Goal: Task Accomplishment & Management: Complete application form

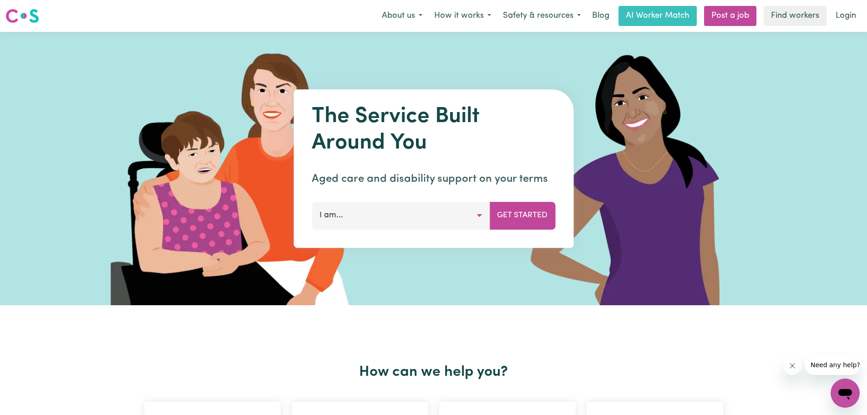
click at [475, 217] on button "I am..." at bounding box center [401, 215] width 178 height 27
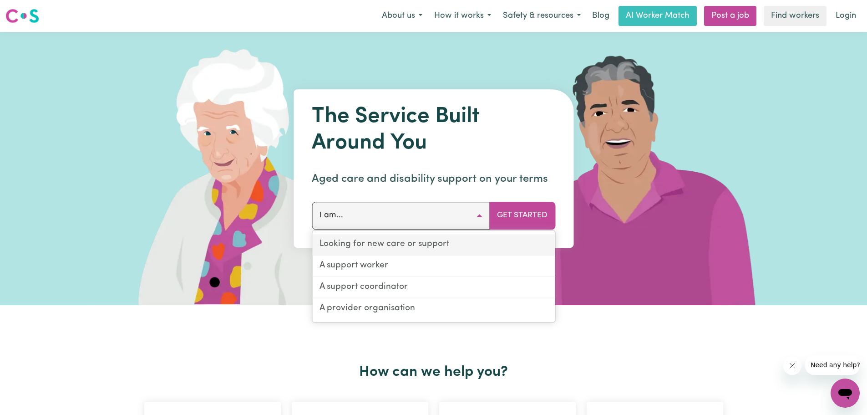
click at [434, 246] on link "Looking for new care or support" at bounding box center [433, 244] width 243 height 21
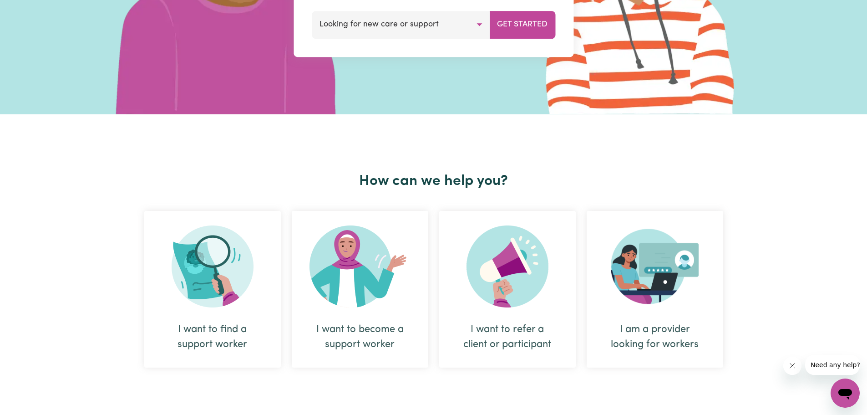
scroll to position [193, 0]
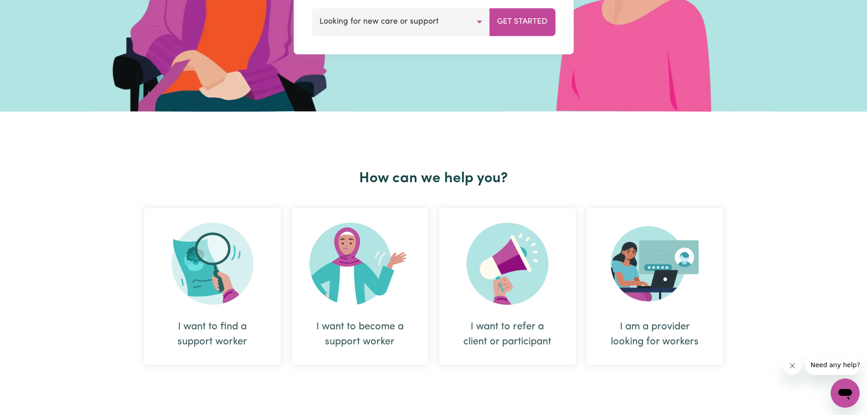
click at [224, 267] on img at bounding box center [213, 264] width 82 height 82
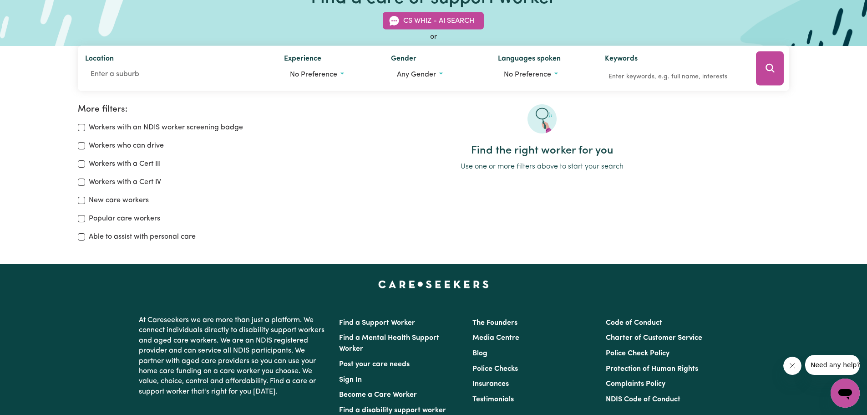
scroll to position [57, 0]
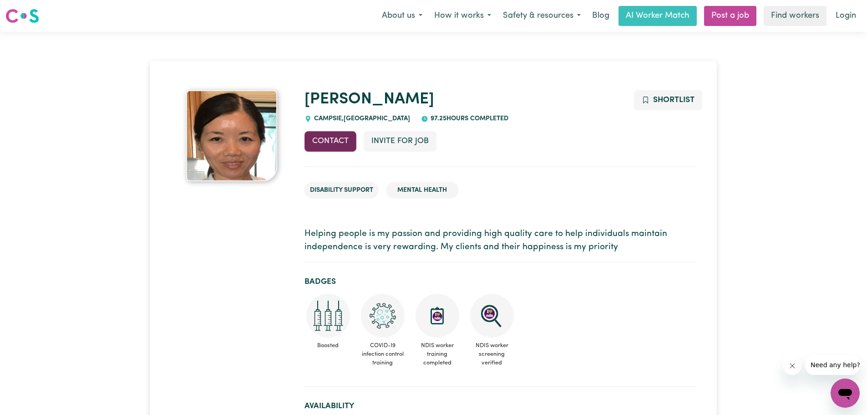
click at [333, 139] on button "Contact" at bounding box center [331, 141] width 52 height 20
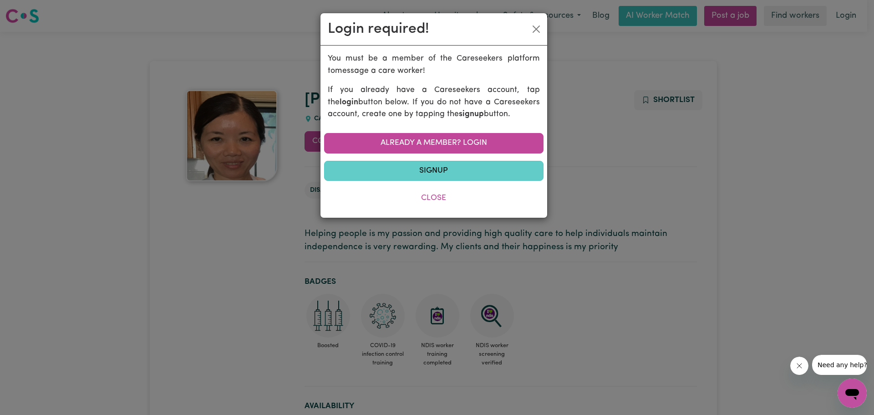
click at [431, 171] on link "Signup" at bounding box center [433, 171] width 219 height 20
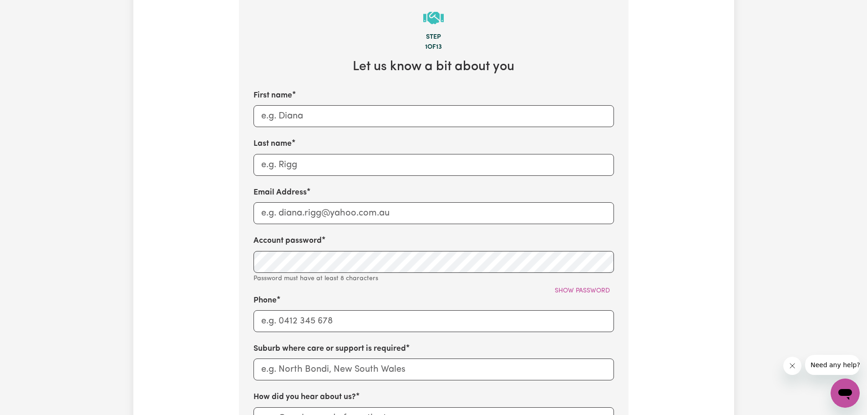
scroll to position [296, 0]
click at [304, 123] on input "First name" at bounding box center [434, 118] width 361 height 22
type input "Sani"
type input "[PERSON_NAME]"
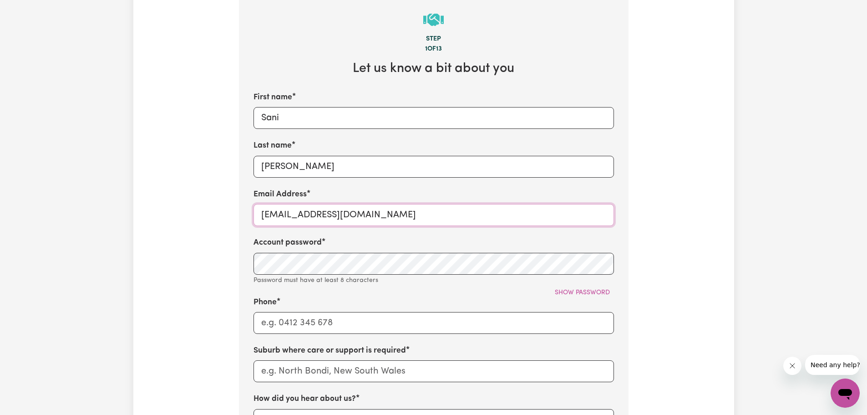
type input "[EMAIL_ADDRESS][DOMAIN_NAME]"
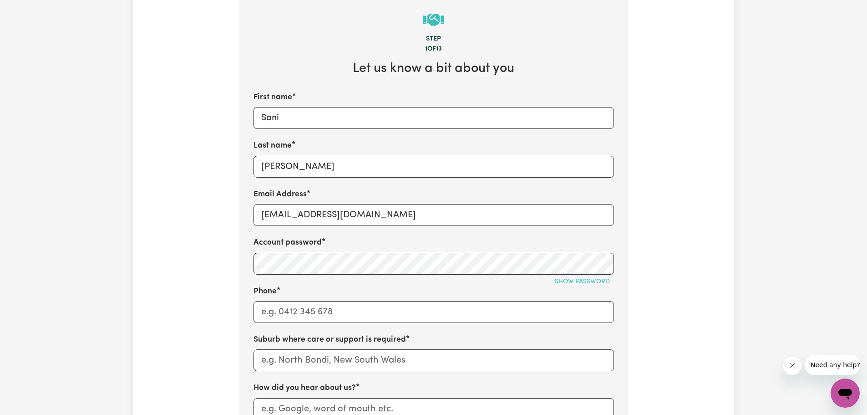
click at [591, 282] on span "Show password" at bounding box center [582, 281] width 55 height 7
click at [306, 315] on input "Phone" at bounding box center [434, 312] width 361 height 22
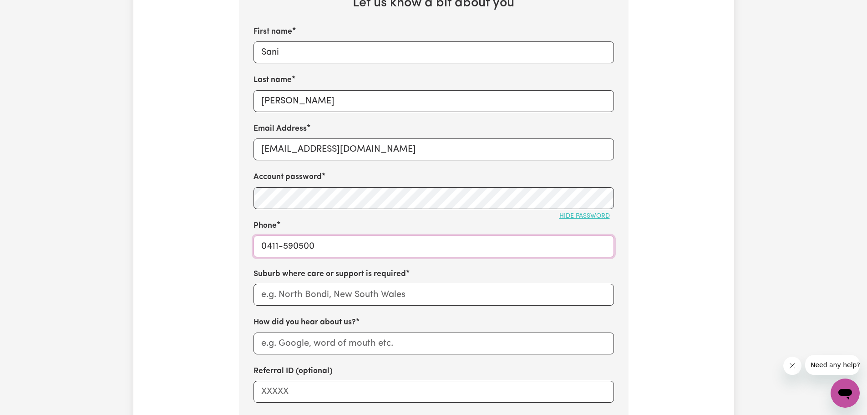
scroll to position [376, 0]
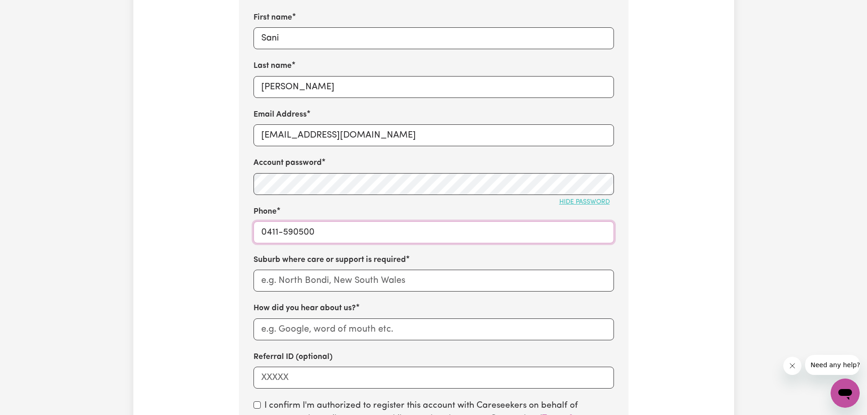
type input "0411-590500"
click at [268, 285] on input "text" at bounding box center [434, 281] width 361 height 22
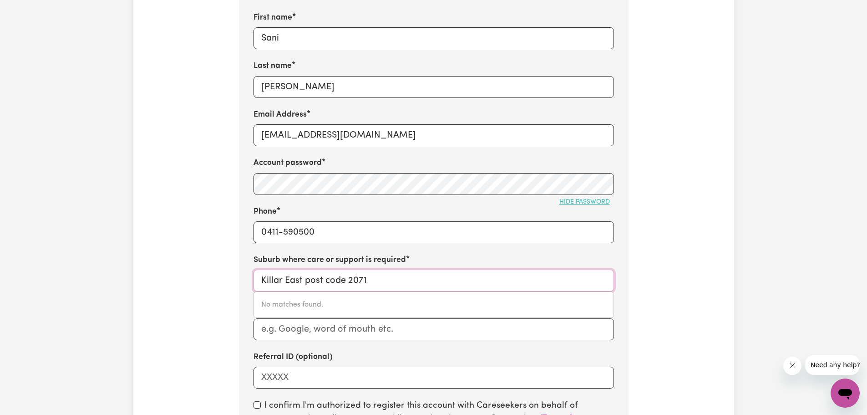
click at [280, 283] on input "Killar East post code 2071" at bounding box center [434, 281] width 361 height 22
drag, startPoint x: 386, startPoint y: 284, endPoint x: 239, endPoint y: 283, distance: 147.1
click at [239, 283] on section "Step 1 of 13 Let us know a bit about you First name Sani Last name [PERSON_NAME…" at bounding box center [434, 235] width 390 height 648
type input "killa"
type input "killaBAKH, [GEOGRAPHIC_DATA], 2429"
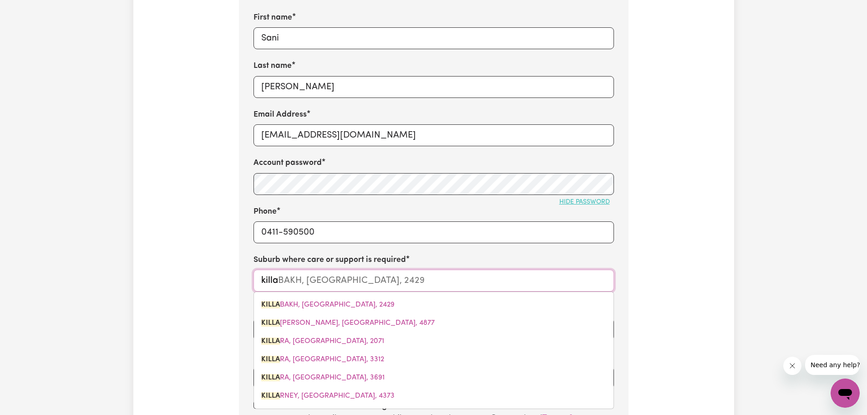
type input "killar"
type input "killara"
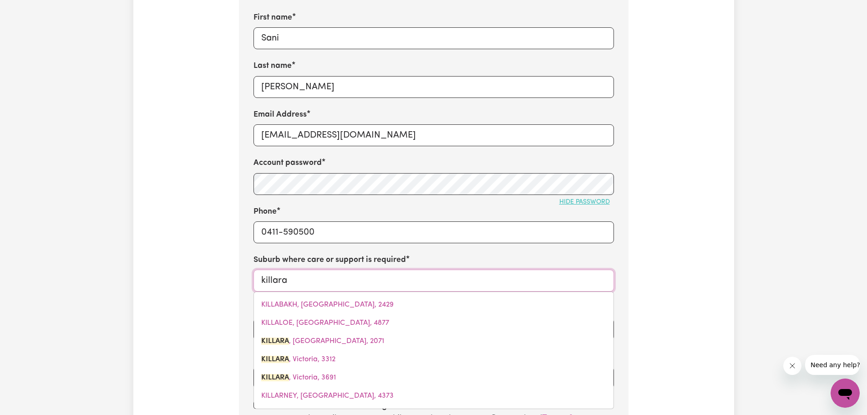
type input "[GEOGRAPHIC_DATA], [GEOGRAPHIC_DATA], 2071"
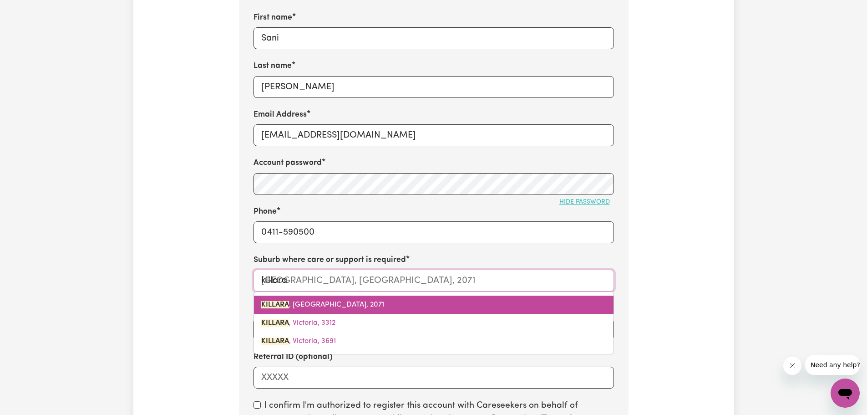
click at [321, 308] on span "KILLARA , [GEOGRAPHIC_DATA], 2071" at bounding box center [322, 304] width 123 height 7
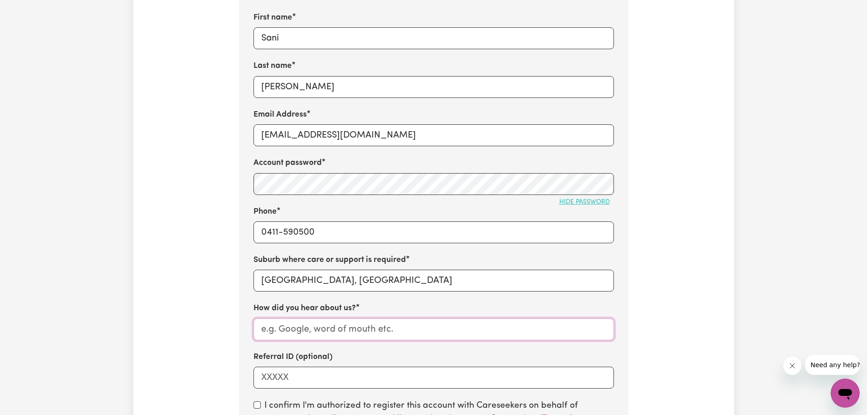
click at [338, 336] on input "How did you hear about us?" at bounding box center [434, 329] width 361 height 22
type input "g"
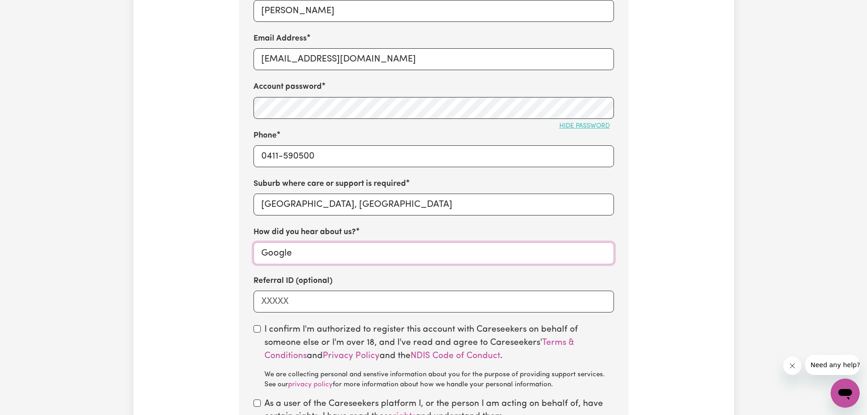
scroll to position [455, 0]
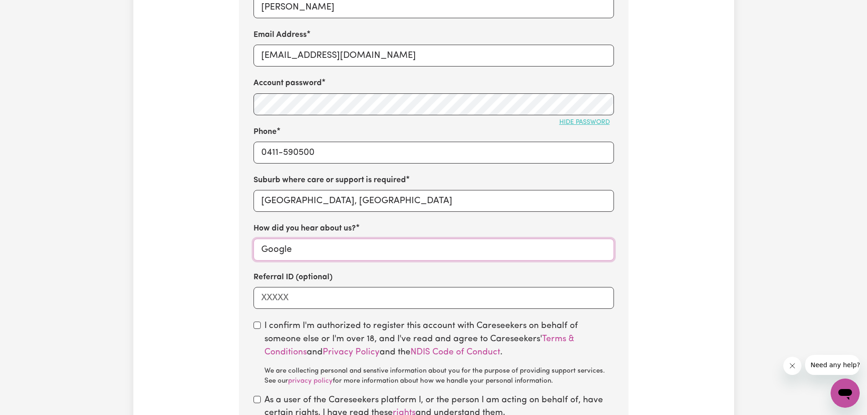
type input "Google"
click at [255, 327] on input "checkbox" at bounding box center [257, 324] width 7 height 7
checkbox input "true"
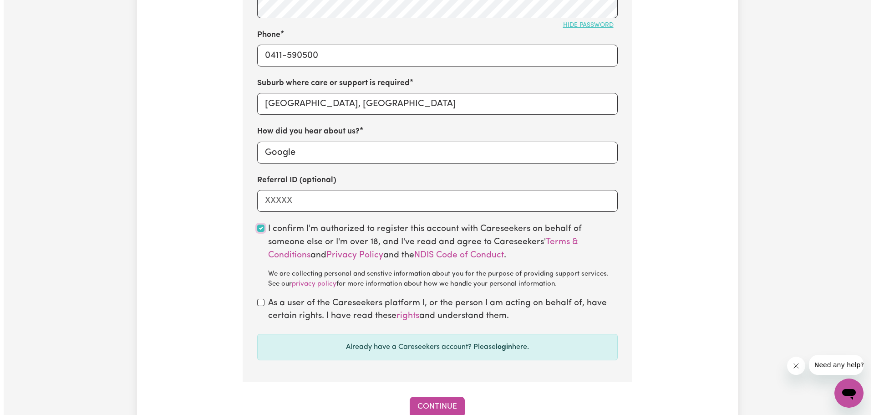
scroll to position [558, 0]
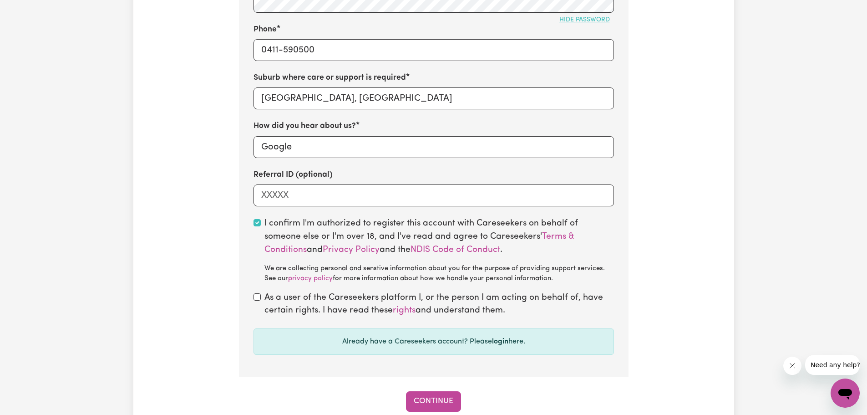
click at [257, 303] on div "As a user of the Careseekers platform I, or the person I am acting on behalf of…" at bounding box center [434, 304] width 361 height 26
click at [259, 297] on input "checkbox" at bounding box center [257, 296] width 7 height 7
checkbox input "true"
click at [431, 397] on button "Continue" at bounding box center [433, 401] width 55 height 20
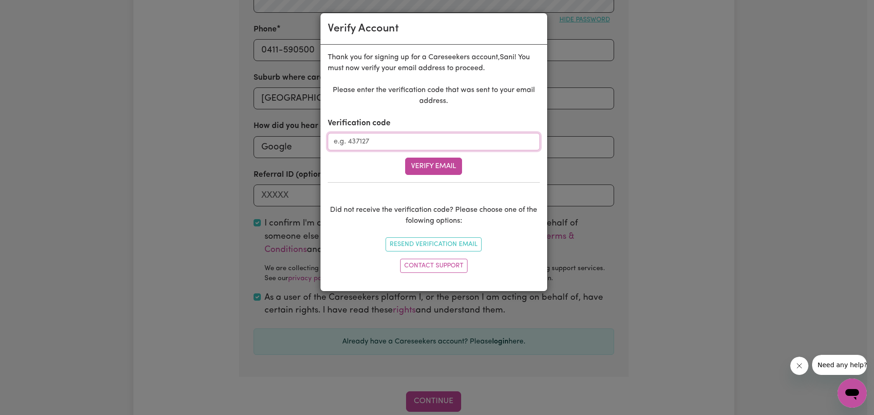
click at [386, 142] on input "Verification code" at bounding box center [434, 141] width 212 height 17
click at [371, 139] on input "Verification code" at bounding box center [434, 141] width 212 height 17
type input "919007"
click at [452, 167] on button "Verify Email" at bounding box center [433, 166] width 57 height 17
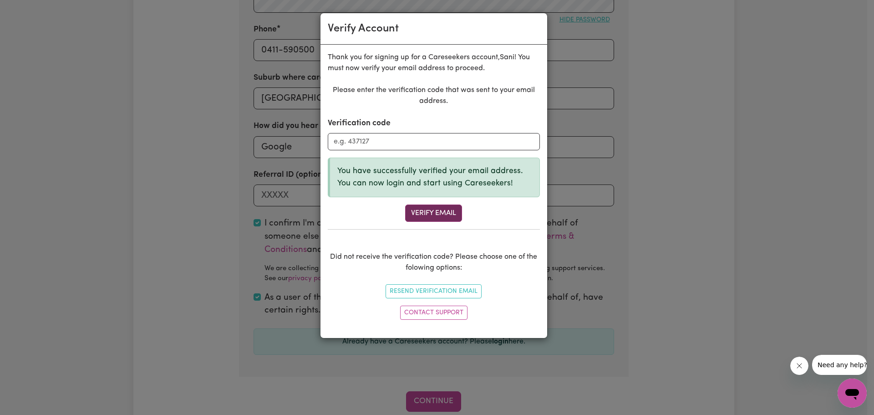
click at [450, 209] on button "Verify Email" at bounding box center [433, 212] width 57 height 17
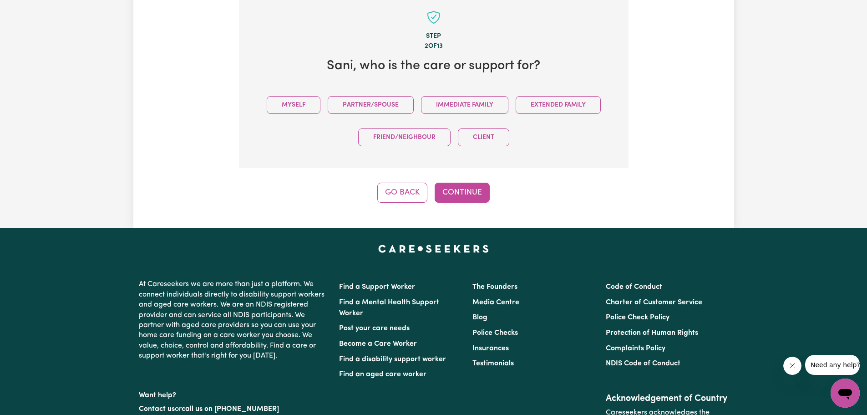
scroll to position [287, 0]
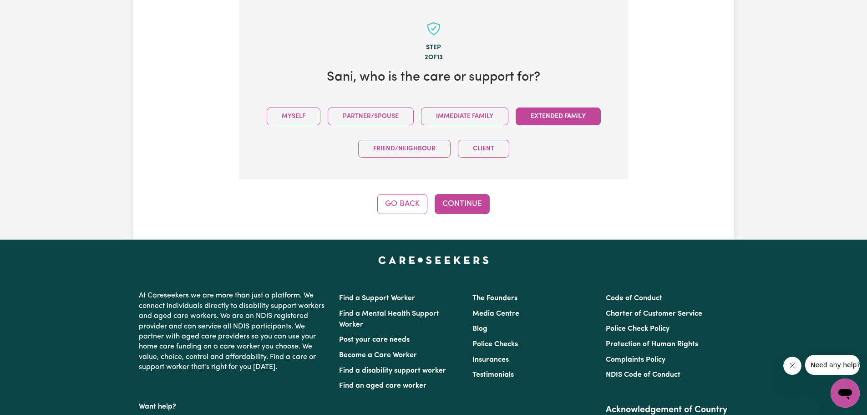
click at [564, 116] on button "Extended Family" at bounding box center [558, 116] width 85 height 18
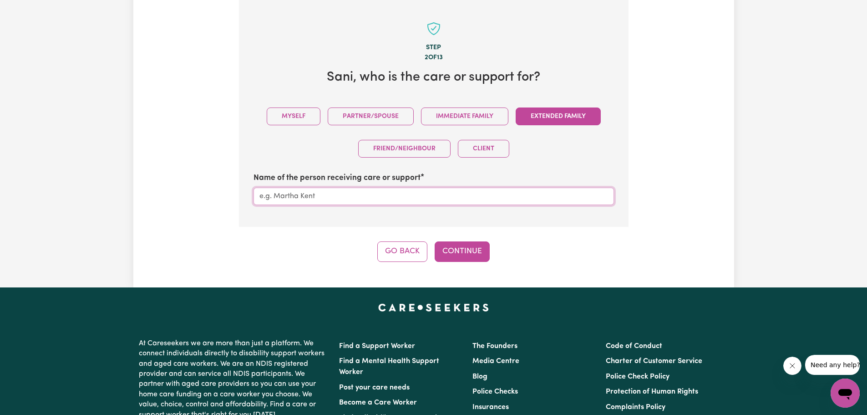
click at [316, 200] on input "Name of the person receiving care or support" at bounding box center [434, 196] width 361 height 17
type input "[PERSON_NAME]"
click at [471, 247] on button "Continue" at bounding box center [462, 251] width 55 height 20
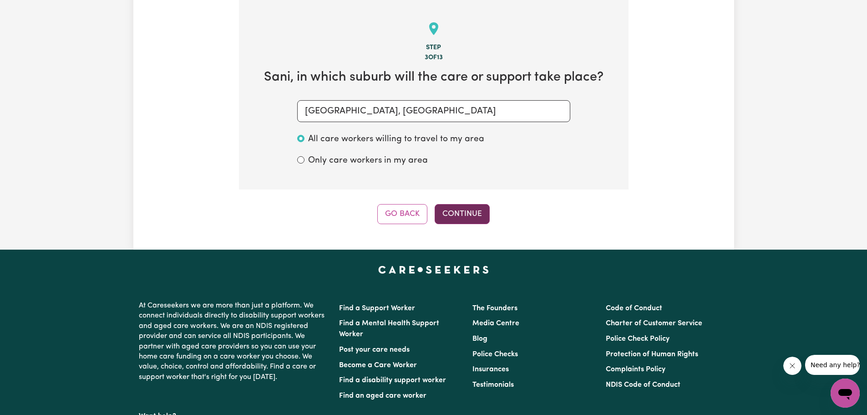
click at [466, 213] on button "Continue" at bounding box center [462, 214] width 55 height 20
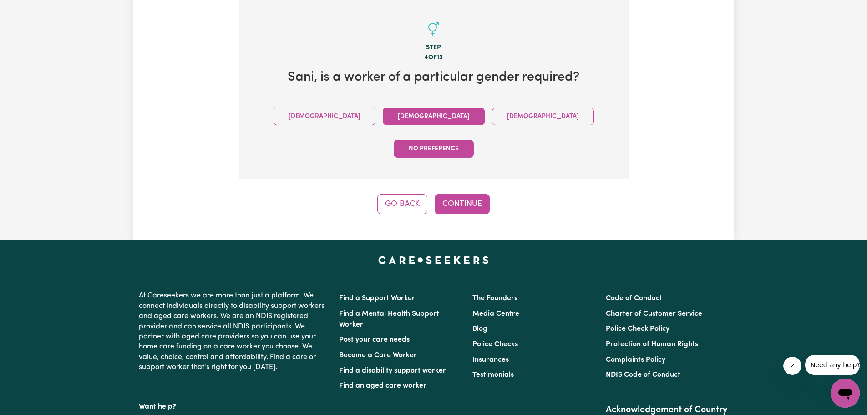
click at [386, 116] on button "[DEMOGRAPHIC_DATA]" at bounding box center [434, 116] width 102 height 18
click at [470, 194] on button "Continue" at bounding box center [462, 204] width 55 height 20
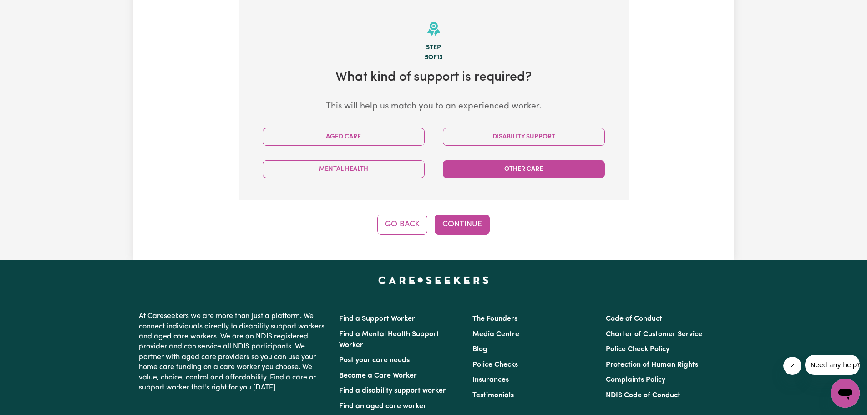
click at [484, 170] on button "Other Care" at bounding box center [524, 169] width 162 height 18
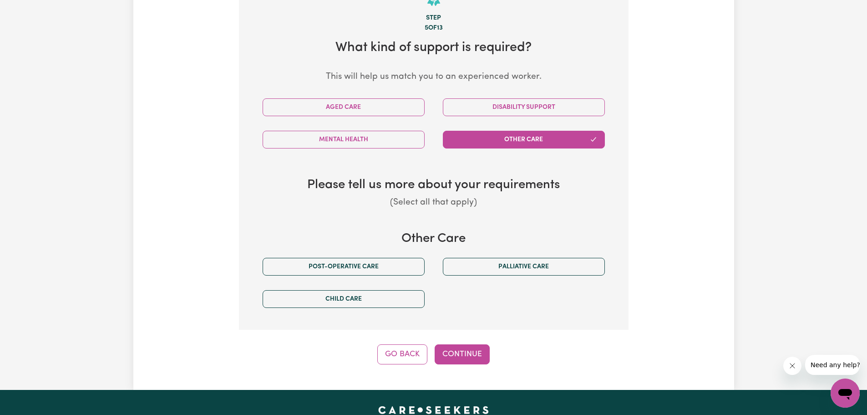
scroll to position [321, 0]
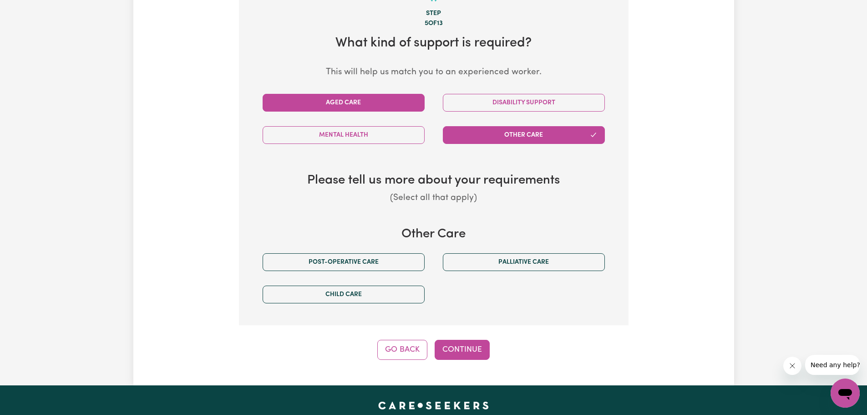
click at [369, 101] on button "Aged Care" at bounding box center [344, 103] width 162 height 18
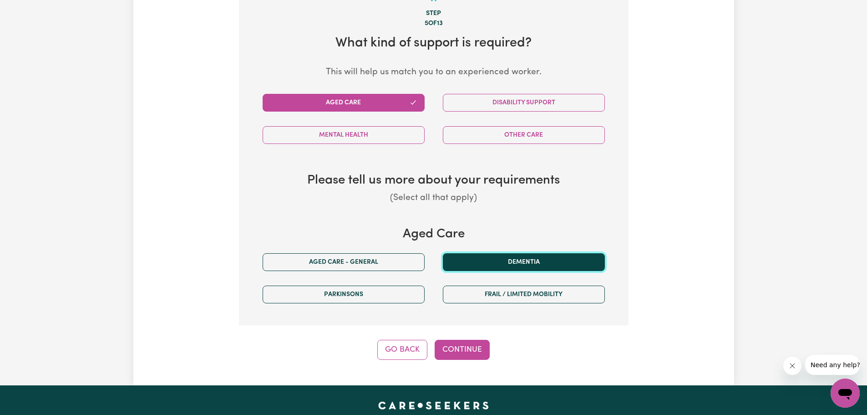
click at [546, 267] on button "Dementia" at bounding box center [524, 262] width 162 height 18
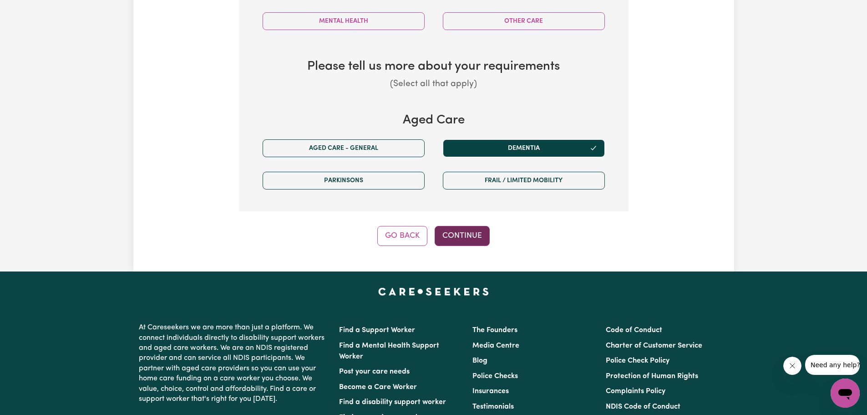
click at [473, 234] on button "Continue" at bounding box center [462, 236] width 55 height 20
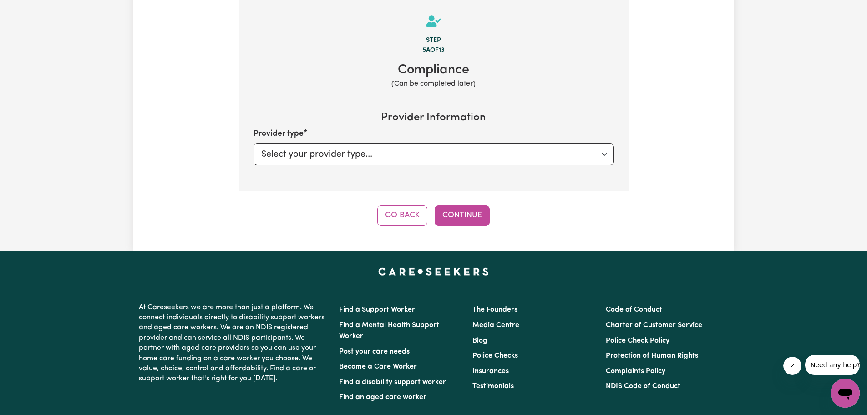
scroll to position [287, 0]
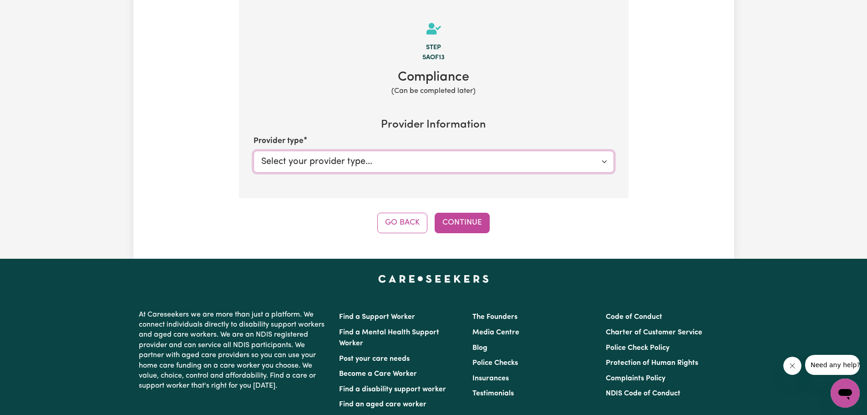
click at [502, 161] on select "Select your provider type... Privately Aged Care / Home Care Package" at bounding box center [434, 162] width 361 height 22
select select "PRIVATELY"
click at [254, 151] on select "Select your provider type... Privately Aged Care / Home Care Package" at bounding box center [434, 162] width 361 height 22
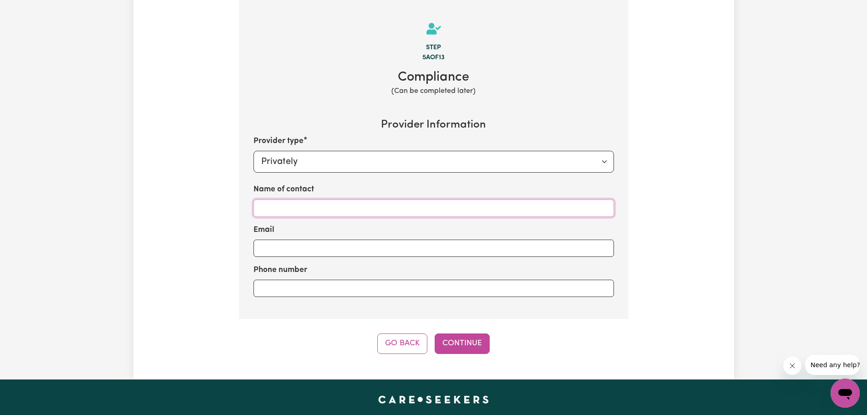
click at [285, 209] on input "Name of contact" at bounding box center [434, 207] width 361 height 17
type input "[PERSON_NAME]"
type input "[EMAIL_ADDRESS][DOMAIN_NAME]"
type input "0411-590500"
click at [469, 344] on button "Continue" at bounding box center [462, 343] width 55 height 20
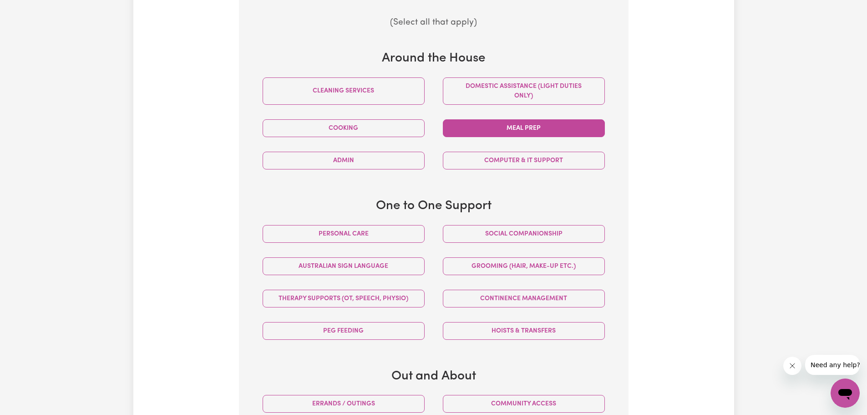
scroll to position [390, 0]
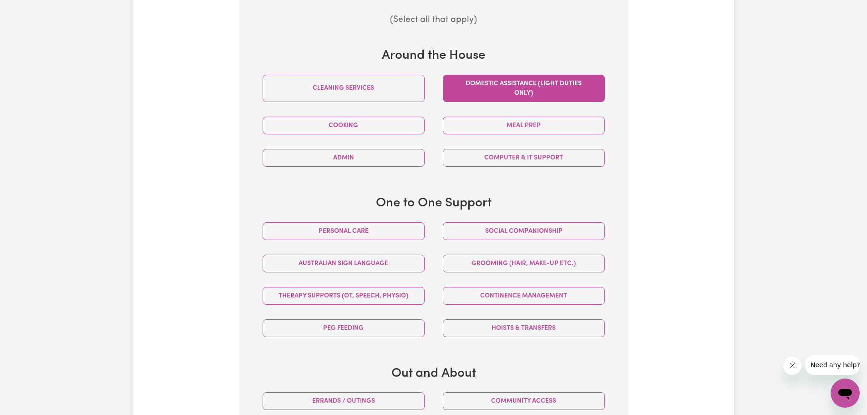
click at [538, 90] on button "Domestic assistance (light duties only)" at bounding box center [524, 88] width 162 height 27
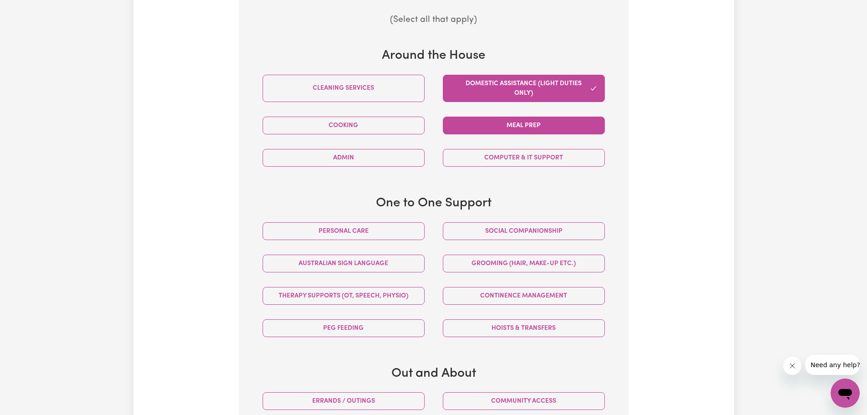
click at [541, 123] on button "Meal prep" at bounding box center [524, 126] width 162 height 18
click at [541, 234] on button "Social companionship" at bounding box center [524, 231] width 162 height 18
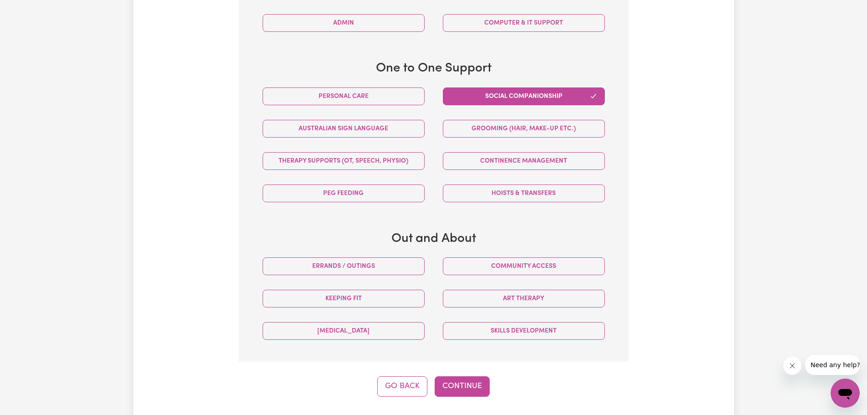
scroll to position [526, 0]
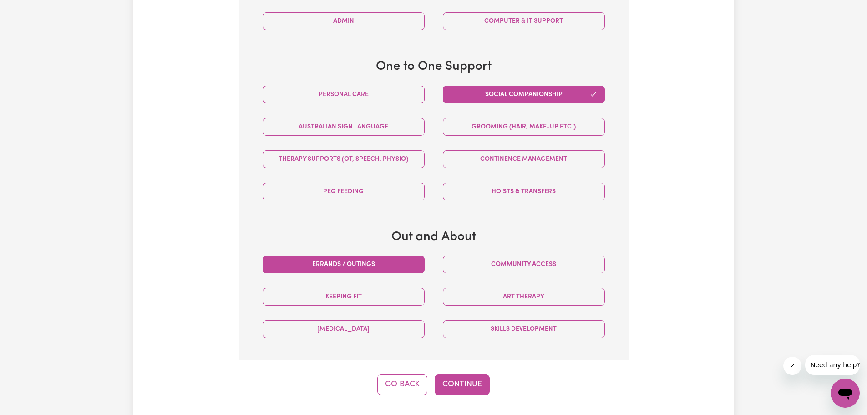
click at [381, 261] on button "Errands / Outings" at bounding box center [344, 264] width 162 height 18
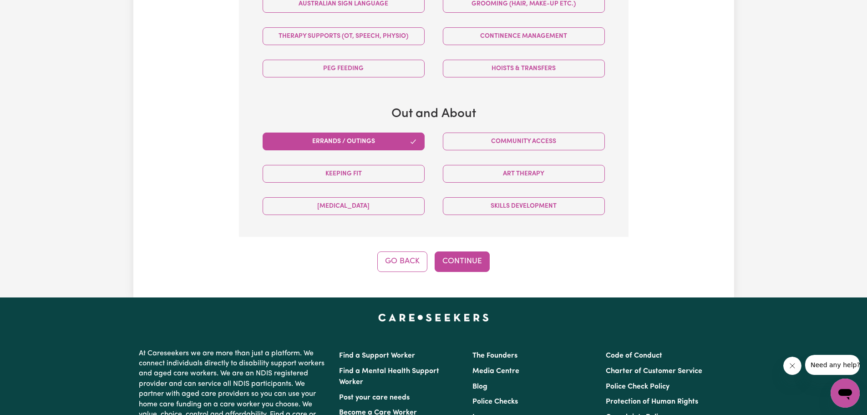
scroll to position [652, 0]
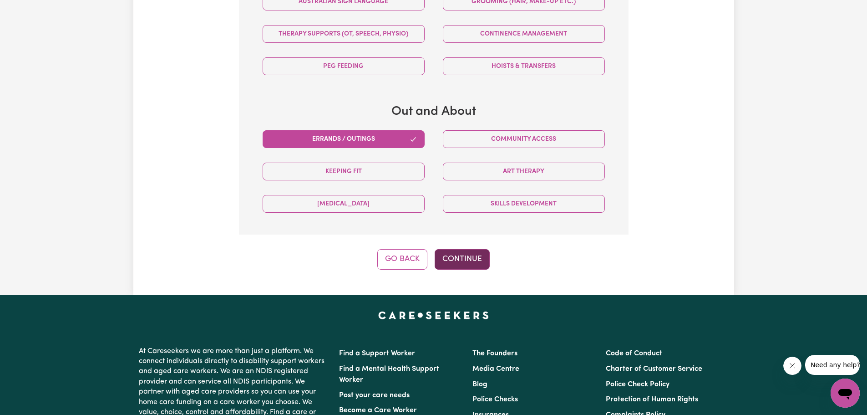
click at [457, 260] on button "Continue" at bounding box center [462, 259] width 55 height 20
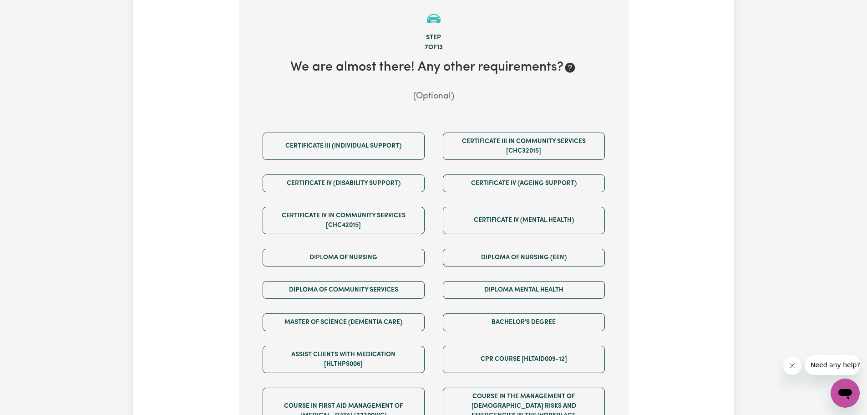
scroll to position [287, 0]
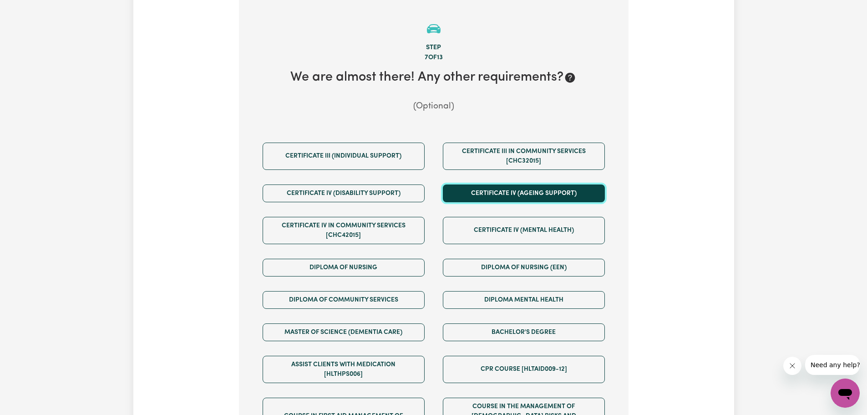
click at [523, 198] on button "Certificate IV (Ageing Support)" at bounding box center [524, 193] width 162 height 18
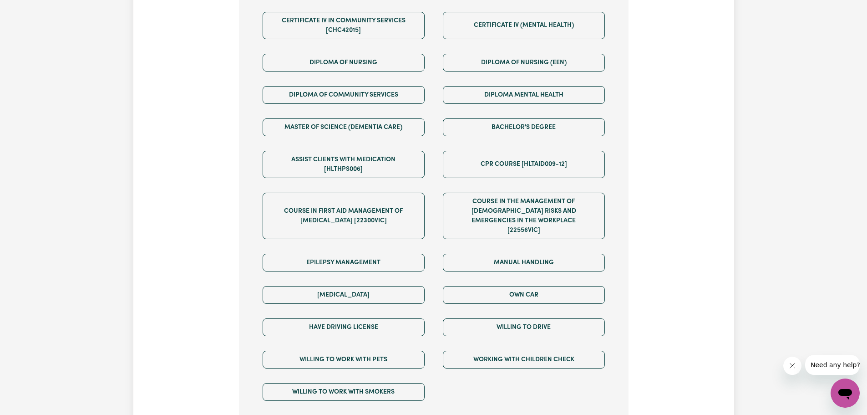
scroll to position [504, 0]
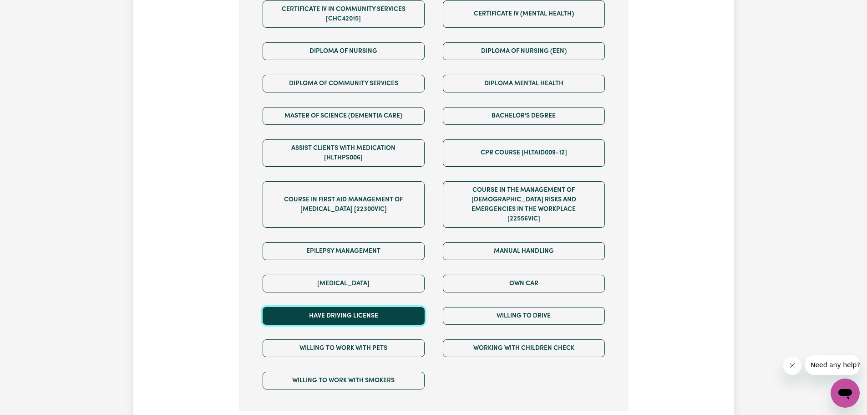
click at [373, 307] on button "Have driving license" at bounding box center [344, 316] width 162 height 18
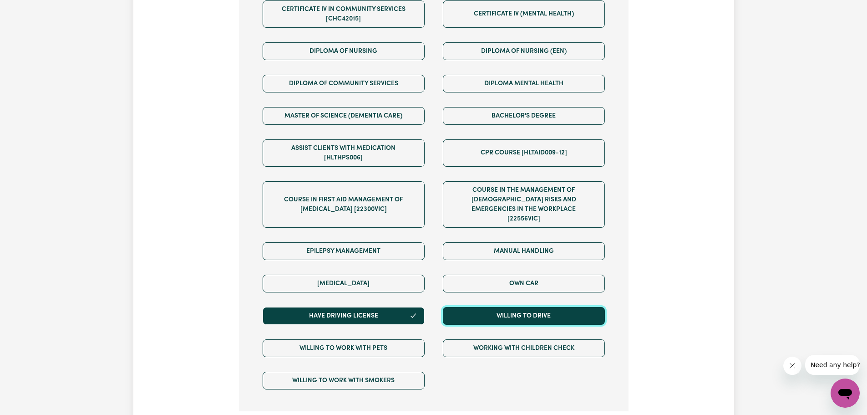
click at [489, 312] on button "Willing to drive" at bounding box center [524, 316] width 162 height 18
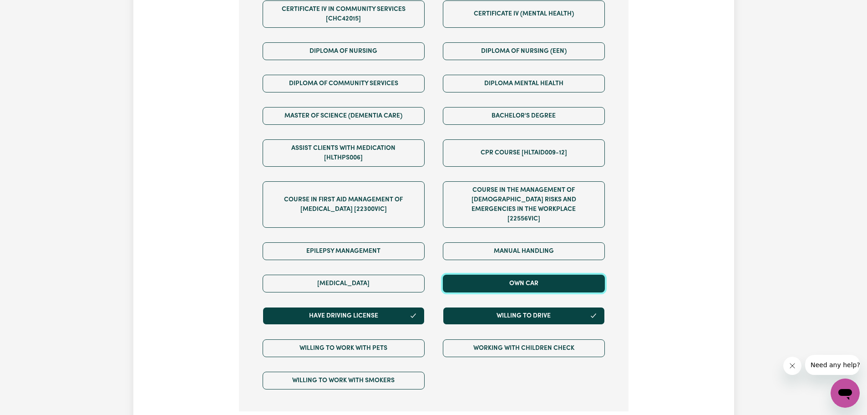
click at [496, 276] on button "Own Car" at bounding box center [524, 284] width 162 height 18
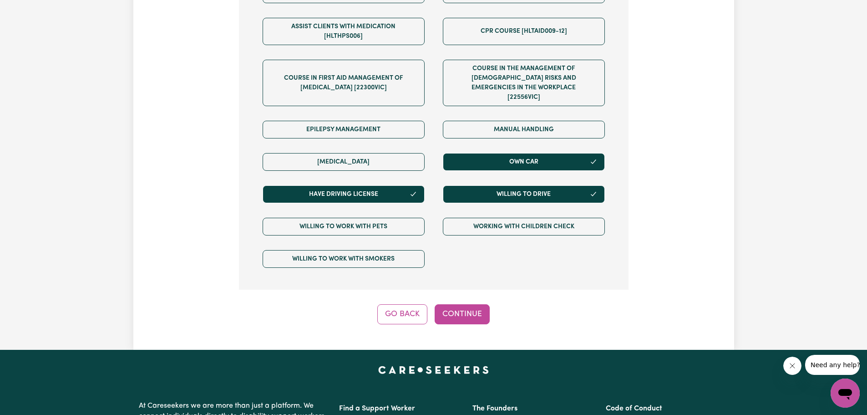
scroll to position [629, 0]
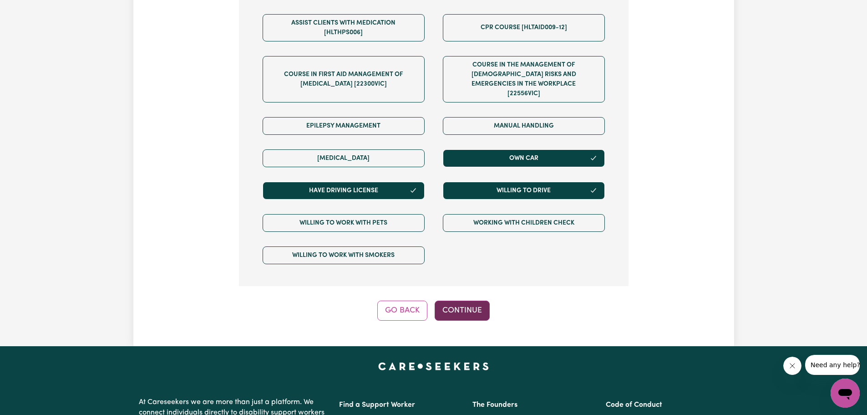
click at [470, 300] on button "Continue" at bounding box center [462, 310] width 55 height 20
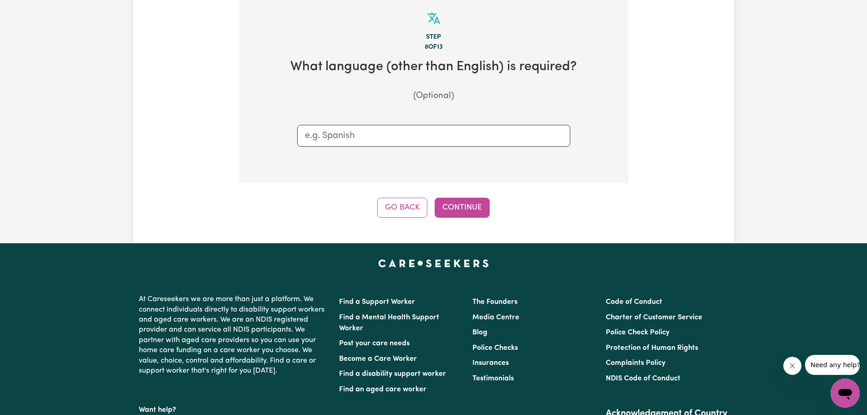
scroll to position [287, 0]
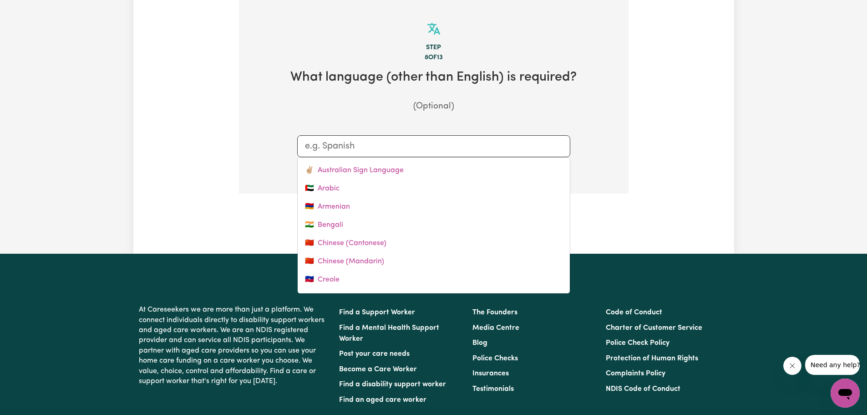
click at [367, 152] on input "text" at bounding box center [434, 146] width 258 height 14
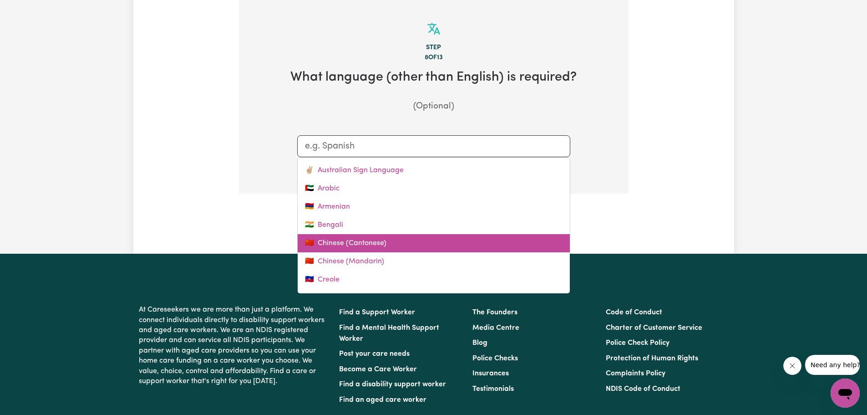
click at [376, 240] on link "🇨🇳 Chinese (Cantonese)" at bounding box center [434, 243] width 272 height 18
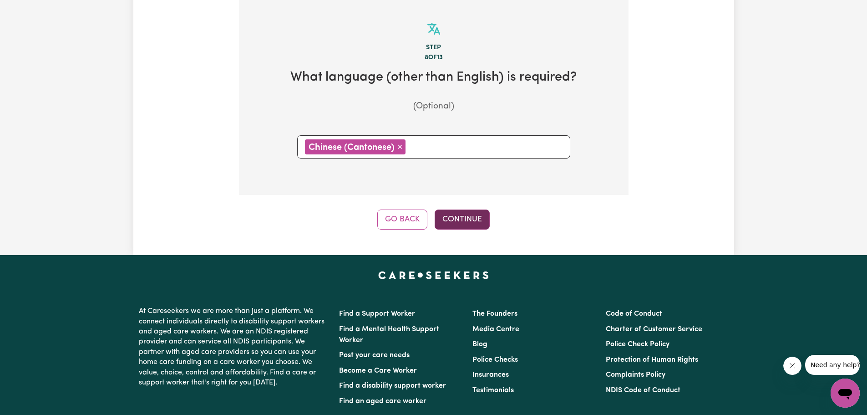
click at [467, 214] on button "Continue" at bounding box center [462, 219] width 55 height 20
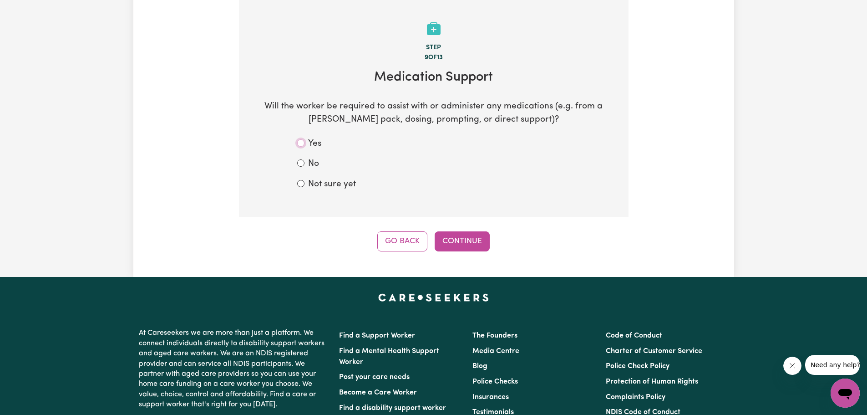
click at [303, 142] on input "Yes" at bounding box center [300, 142] width 7 height 7
radio input "true"
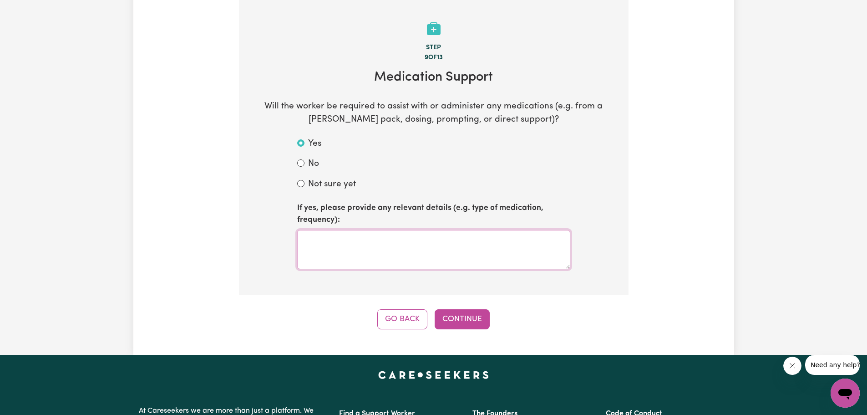
click at [329, 235] on textarea at bounding box center [433, 249] width 273 height 39
click at [301, 186] on input "Not sure yet" at bounding box center [300, 183] width 7 height 7
radio input "true"
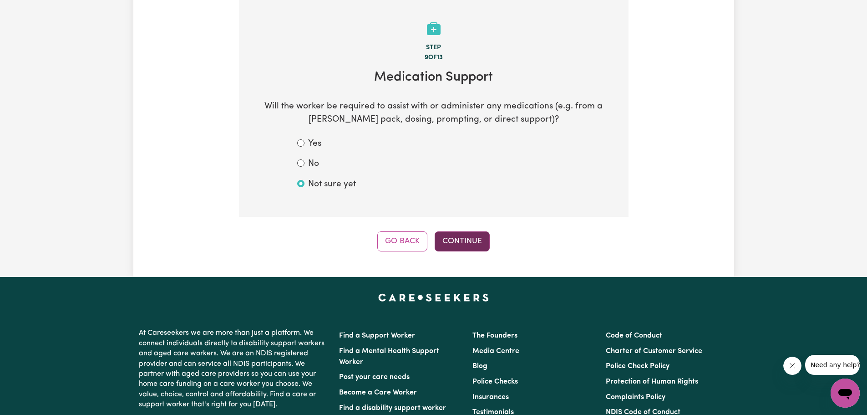
click at [473, 244] on button "Continue" at bounding box center [462, 241] width 55 height 20
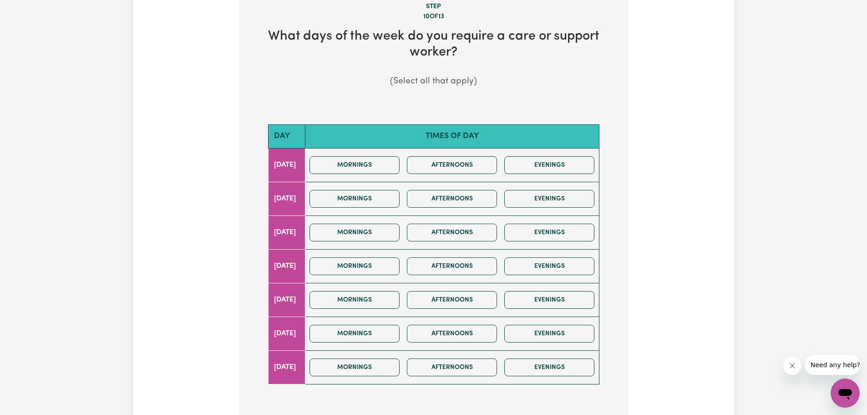
scroll to position [319, 0]
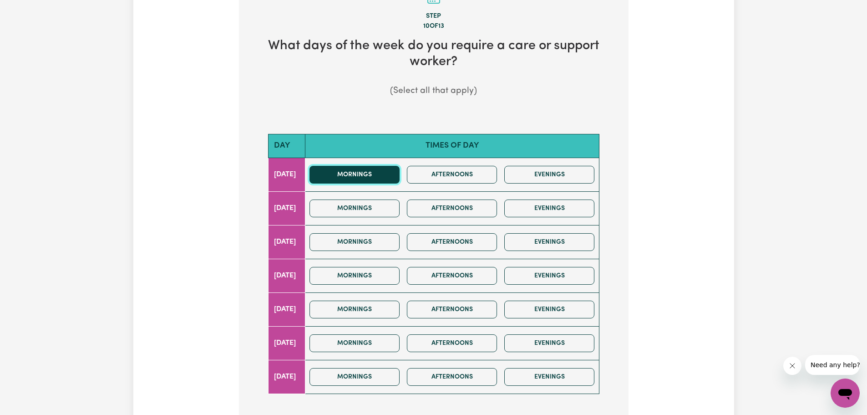
click at [387, 176] on button "Mornings" at bounding box center [355, 175] width 90 height 18
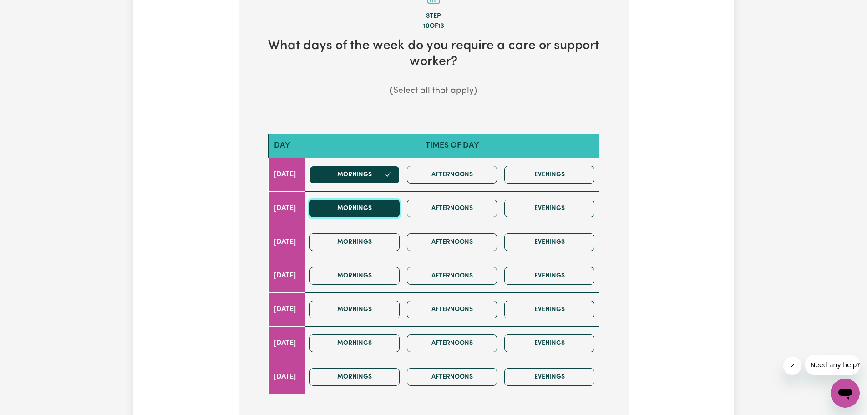
click at [384, 208] on button "Mornings" at bounding box center [355, 208] width 90 height 18
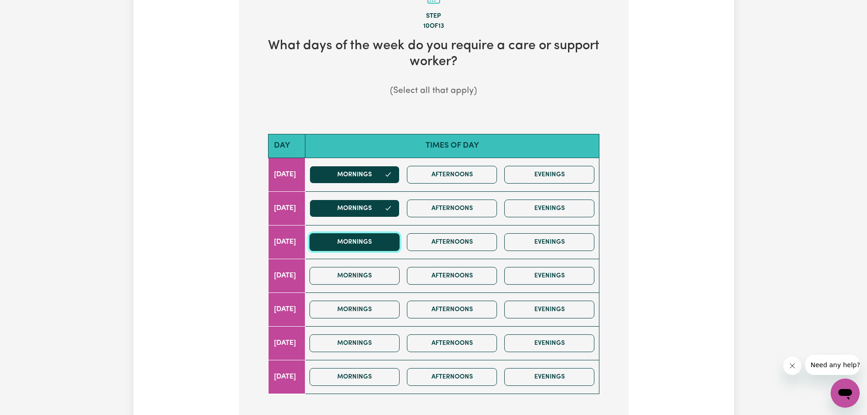
click at [387, 245] on button "Mornings" at bounding box center [355, 242] width 90 height 18
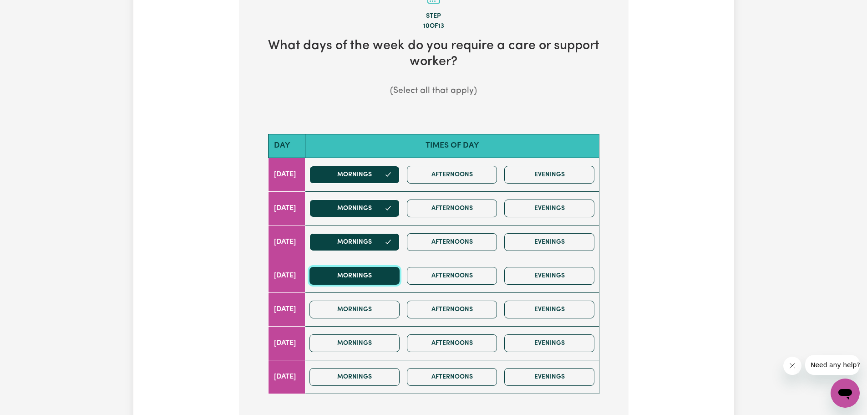
click at [390, 279] on button "Mornings" at bounding box center [355, 276] width 90 height 18
click at [394, 305] on button "Mornings" at bounding box center [355, 309] width 90 height 18
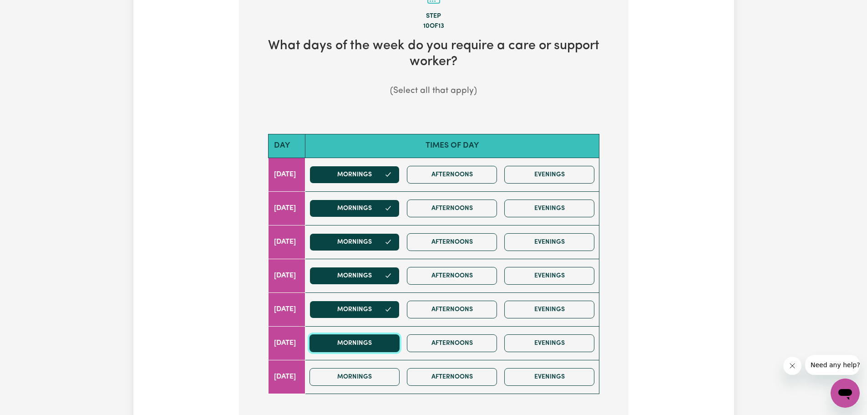
click at [398, 343] on button "Mornings" at bounding box center [355, 343] width 90 height 18
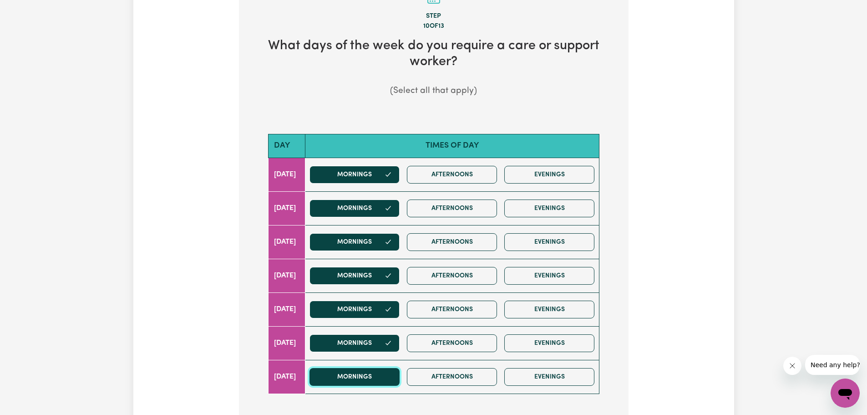
click at [398, 374] on button "Mornings" at bounding box center [355, 377] width 90 height 18
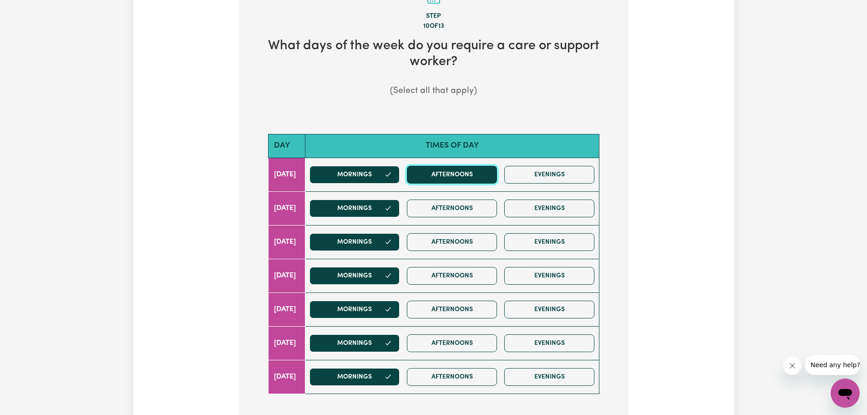
click at [479, 168] on button "Afternoons" at bounding box center [452, 175] width 90 height 18
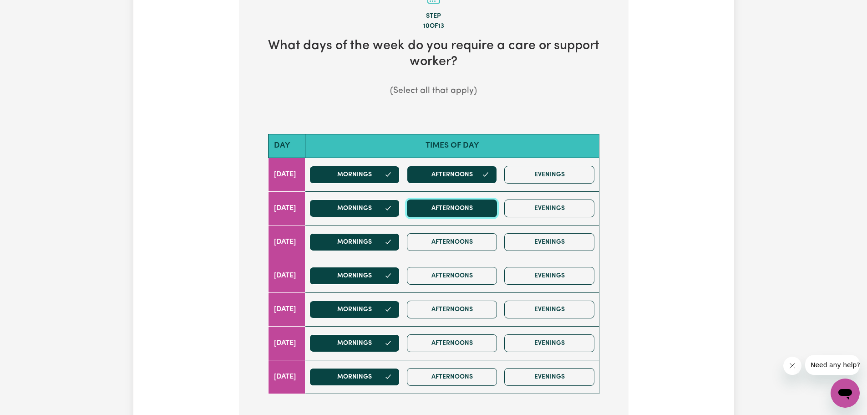
click at [473, 211] on button "Afternoons" at bounding box center [452, 208] width 90 height 18
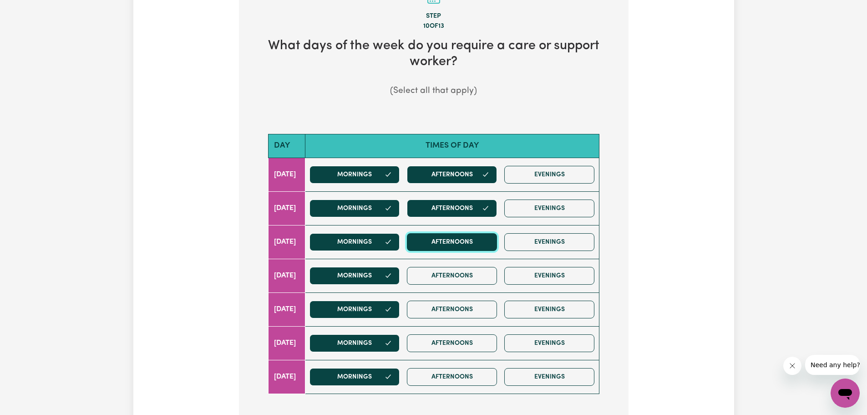
click at [478, 240] on button "Afternoons" at bounding box center [452, 242] width 90 height 18
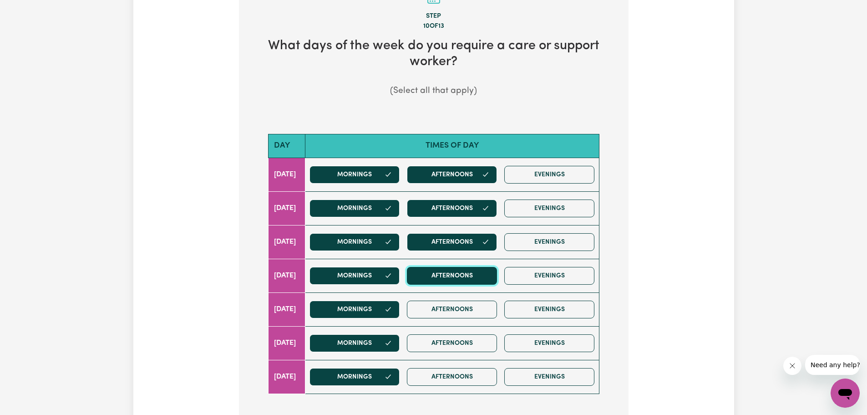
click at [476, 275] on button "Afternoons" at bounding box center [452, 276] width 90 height 18
click at [469, 308] on button "Afternoons" at bounding box center [452, 309] width 90 height 18
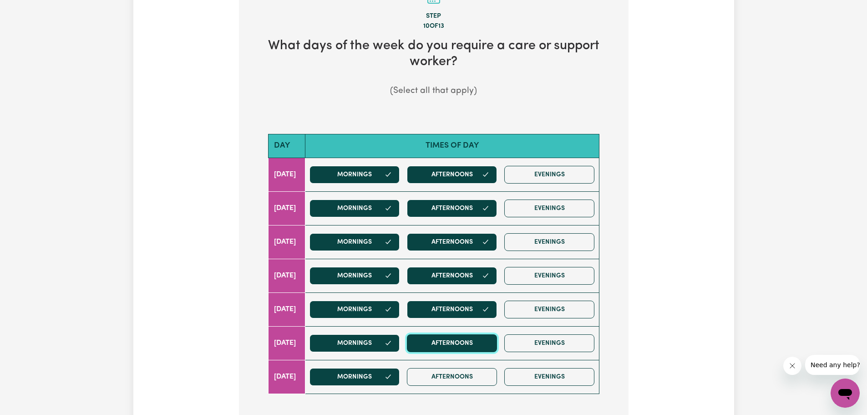
click at [463, 341] on button "Afternoons" at bounding box center [452, 343] width 90 height 18
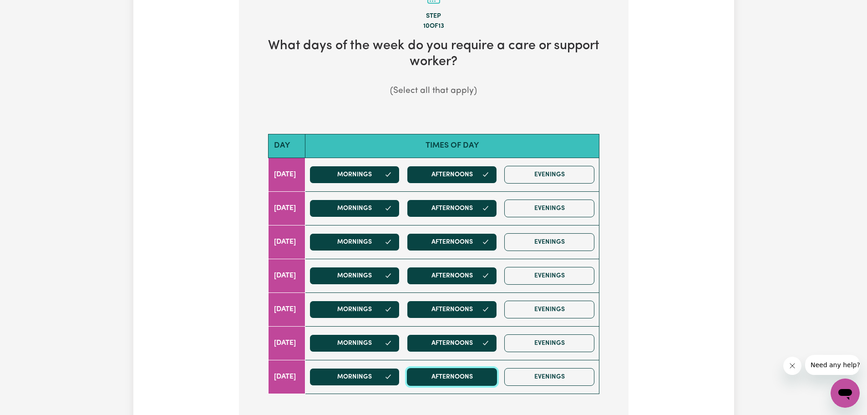
click at [460, 376] on button "Afternoons" at bounding box center [452, 377] width 90 height 18
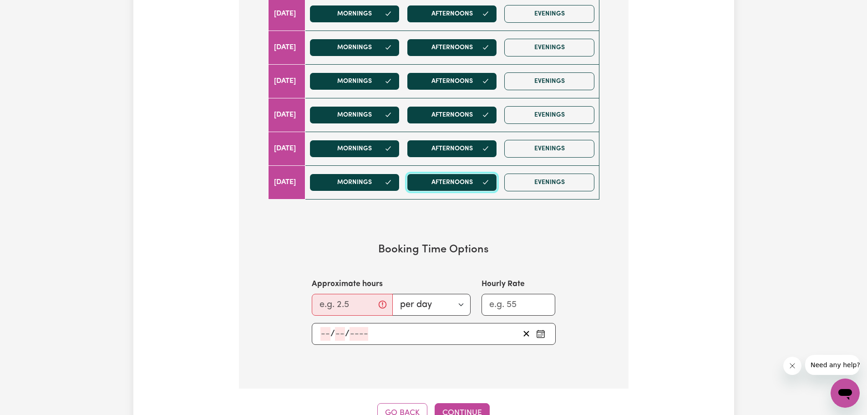
scroll to position [524, 0]
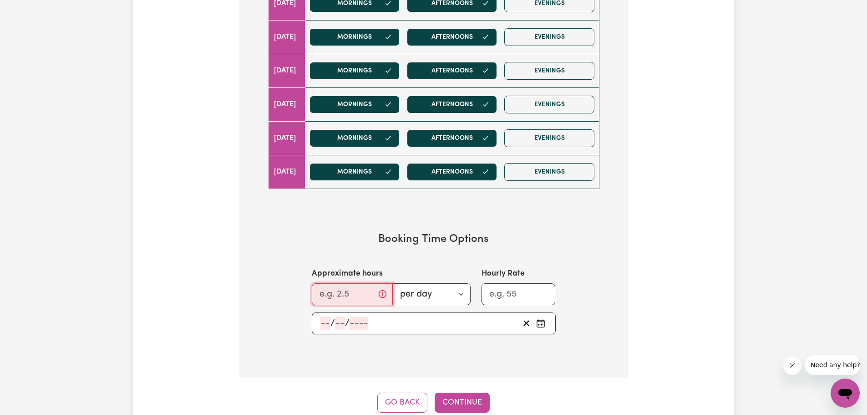
click at [359, 295] on input "Approximate hours" at bounding box center [352, 294] width 81 height 22
type input "8"
click at [464, 293] on select "per day per week" at bounding box center [429, 294] width 84 height 22
click at [464, 292] on select "per day per week" at bounding box center [429, 294] width 84 height 22
click at [574, 266] on section "Booking Time Options Approximate hours 8 per day per week Hourly Rate / /" at bounding box center [434, 283] width 361 height 131
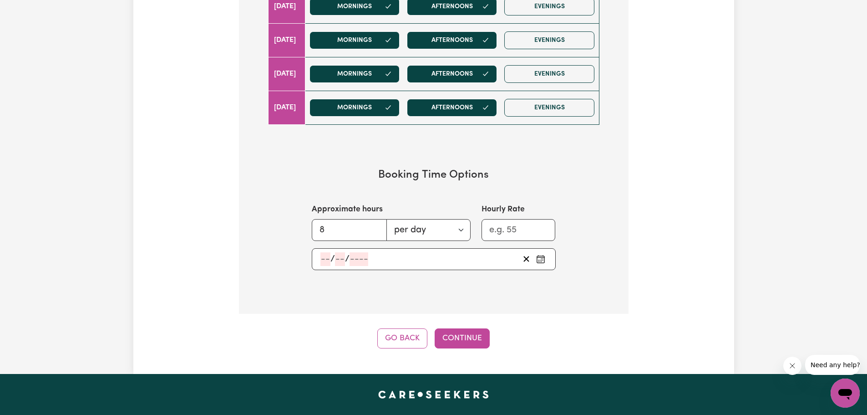
scroll to position [603, 0]
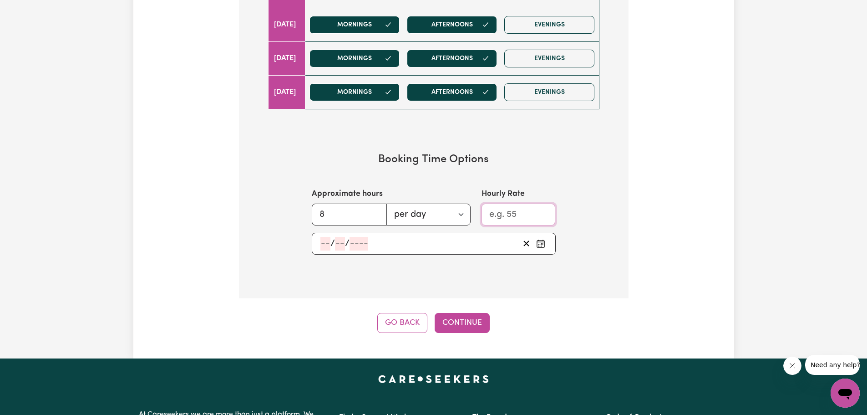
click at [505, 213] on input "Hourly Rate" at bounding box center [519, 215] width 74 height 22
type input "40"
click at [540, 242] on icon "Pick an approximate start date" at bounding box center [540, 243] width 9 height 9
